Goal: Entertainment & Leisure: Consume media (video, audio)

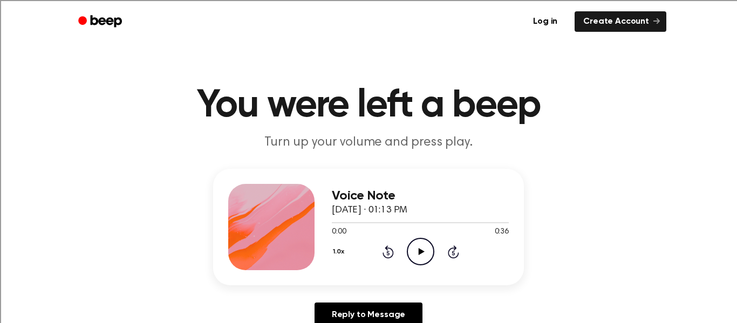
click at [417, 248] on icon "Play Audio" at bounding box center [421, 252] width 28 height 28
click at [417, 249] on icon "Play Audio" at bounding box center [421, 252] width 28 height 28
click at [419, 257] on icon "Play Audio" at bounding box center [421, 252] width 28 height 28
click at [413, 244] on icon "Play Audio" at bounding box center [421, 252] width 28 height 28
